Goal: Task Accomplishment & Management: Use online tool/utility

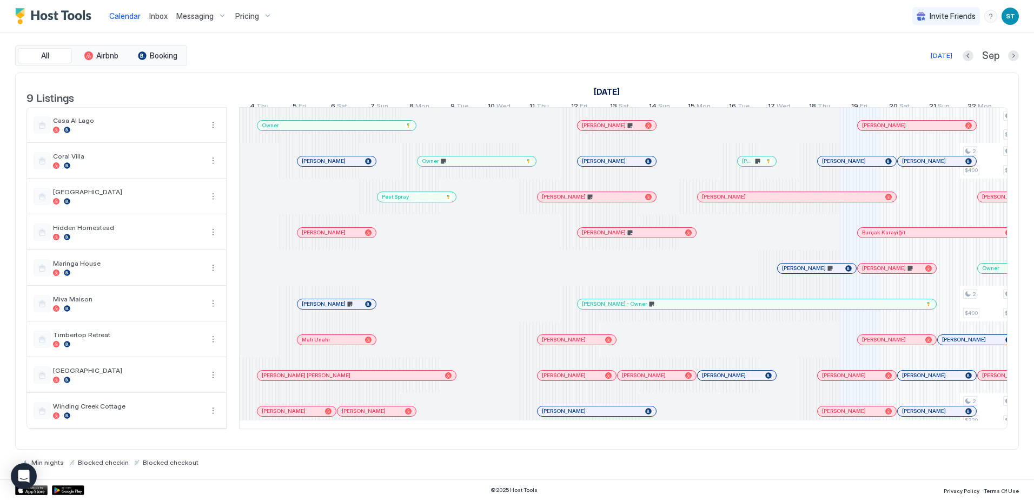
scroll to position [0, 465]
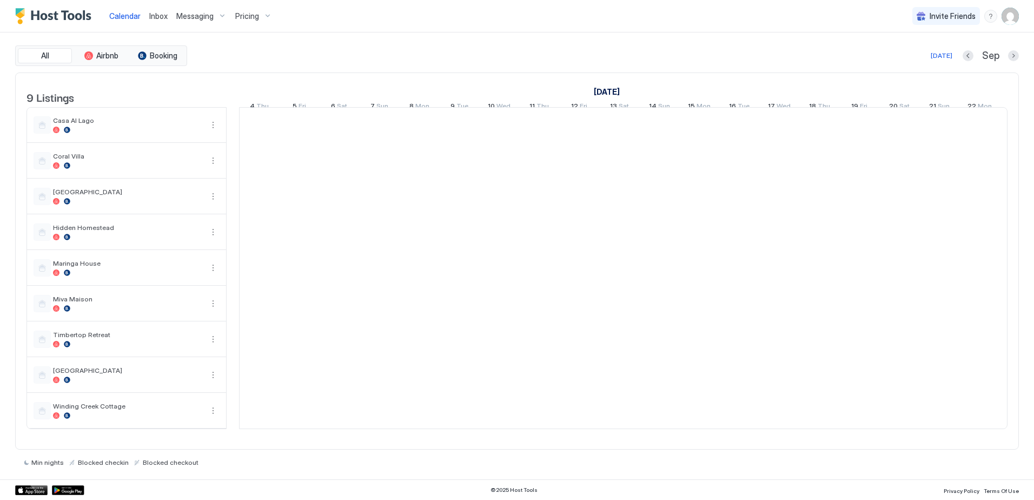
scroll to position [0, 601]
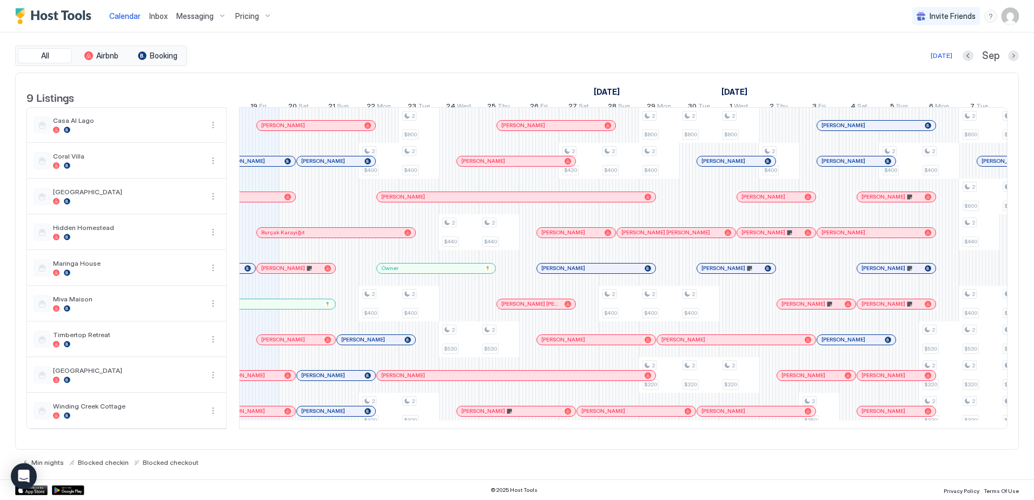
click at [158, 16] on span "Inbox" at bounding box center [158, 15] width 18 height 9
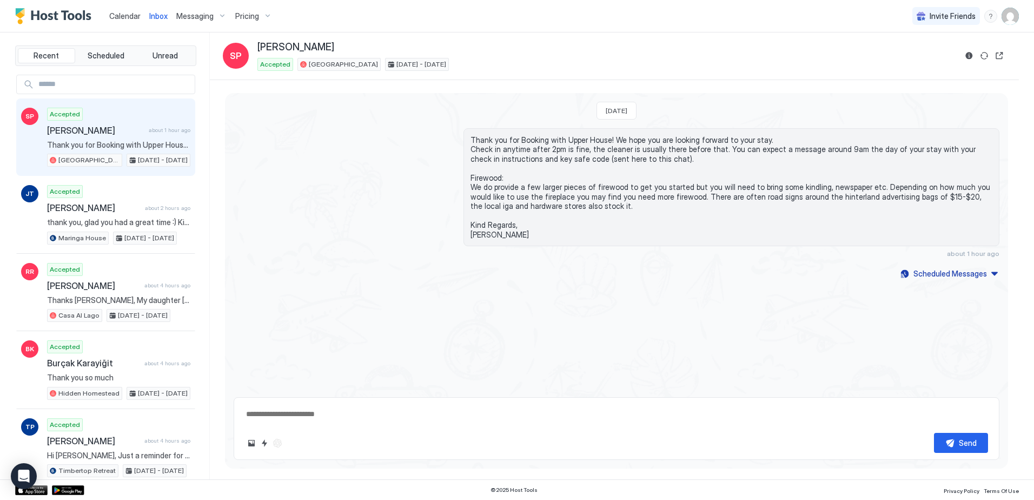
type textarea "*"
click at [127, 17] on span "Calendar" at bounding box center [124, 15] width 31 height 9
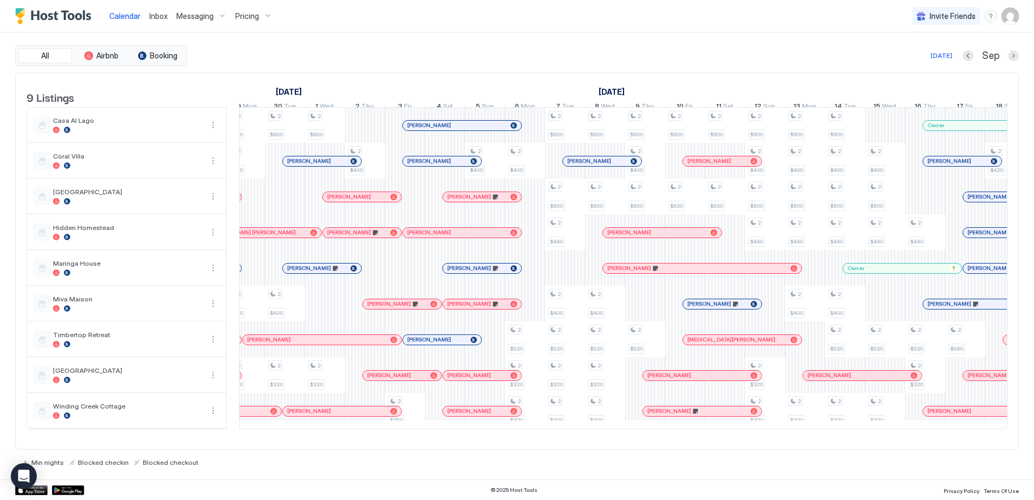
scroll to position [0, 1072]
